Goal: Use online tool/utility

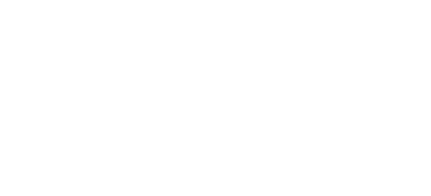
click at [372, 0] on html at bounding box center [215, 0] width 431 height 0
